Goal: Task Accomplishment & Management: Manage account settings

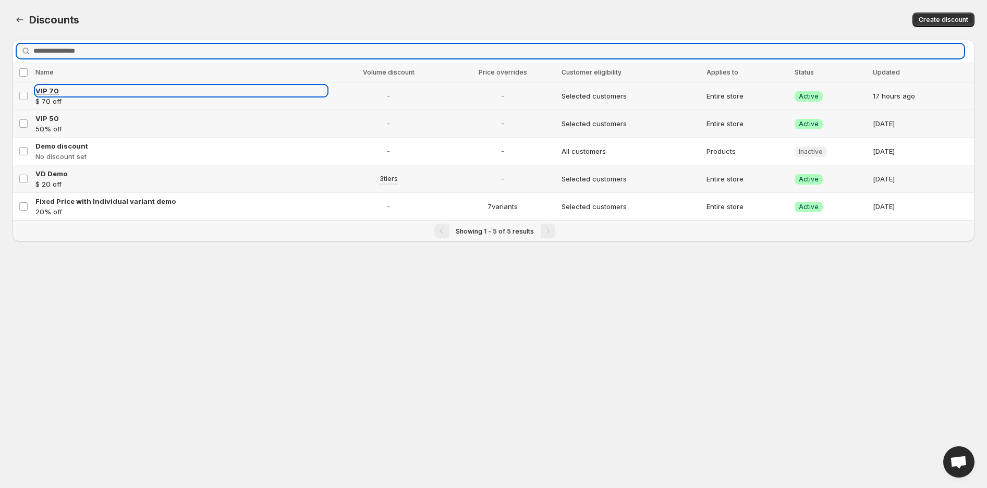
click at [54, 93] on span "VIP 70" at bounding box center [46, 91] width 23 height 8
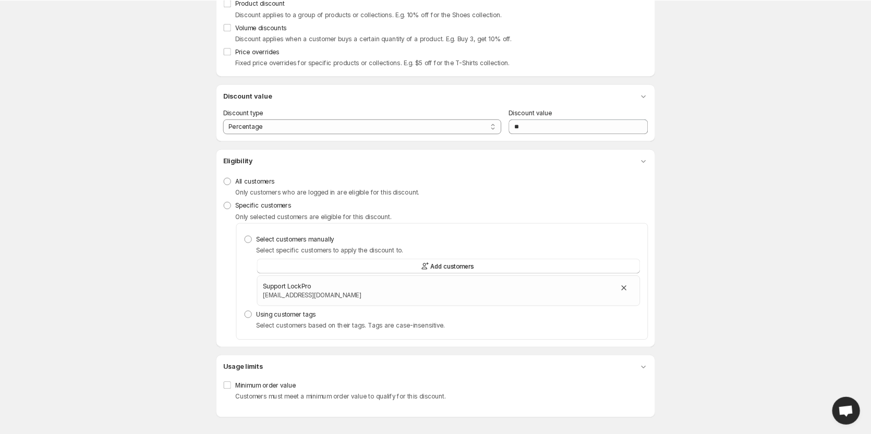
scroll to position [196, 0]
